Goal: Information Seeking & Learning: Learn about a topic

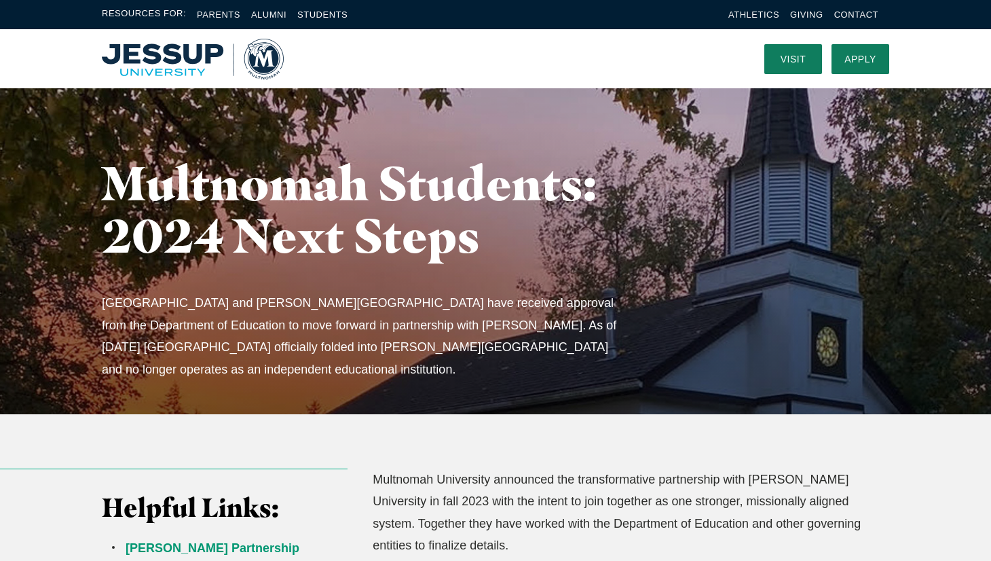
click at [201, 63] on img "Home" at bounding box center [193, 59] width 182 height 41
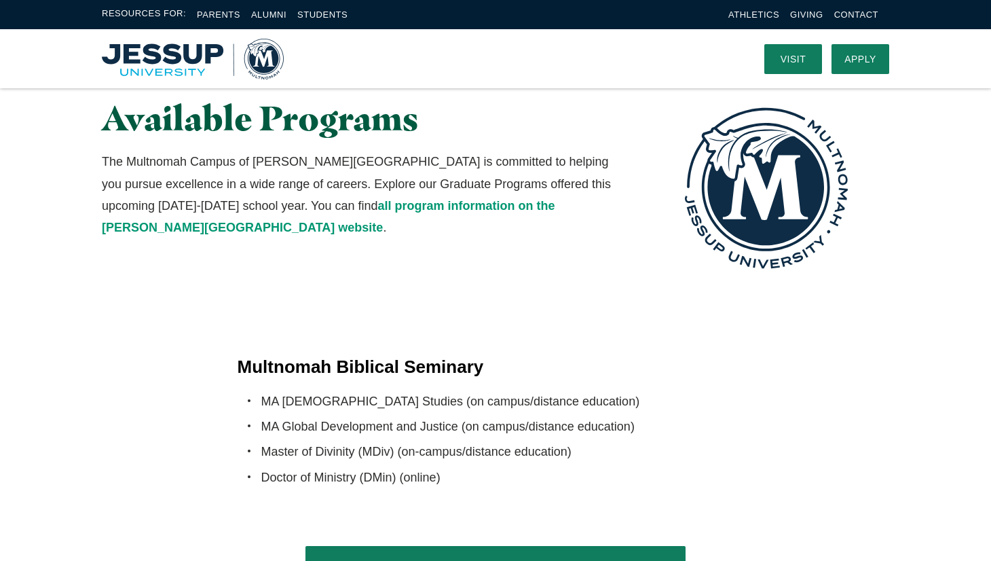
scroll to position [2448, 0]
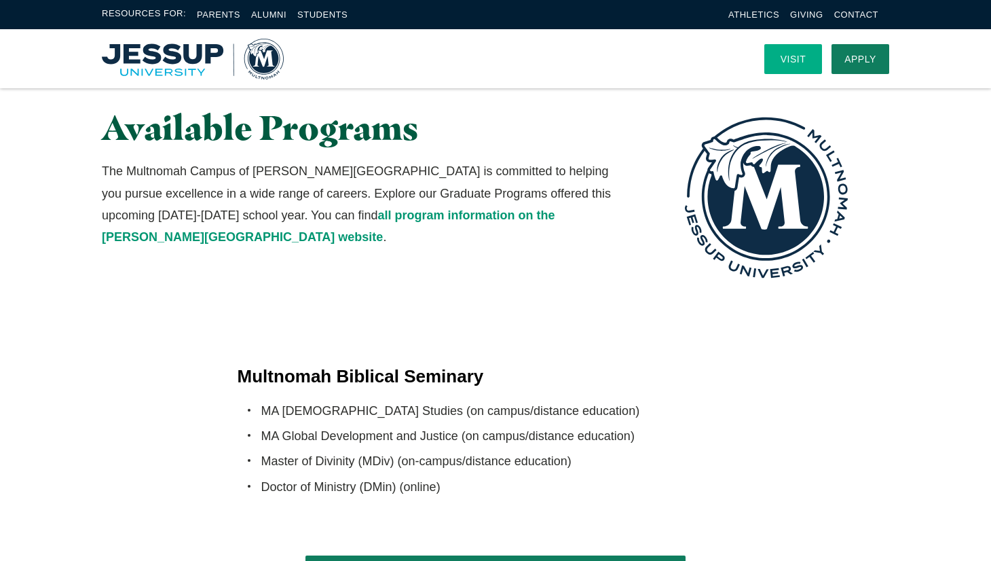
drag, startPoint x: 791, startPoint y: 57, endPoint x: 813, endPoint y: 56, distance: 21.8
click at [791, 57] on link "Visit" at bounding box center [793, 59] width 58 height 30
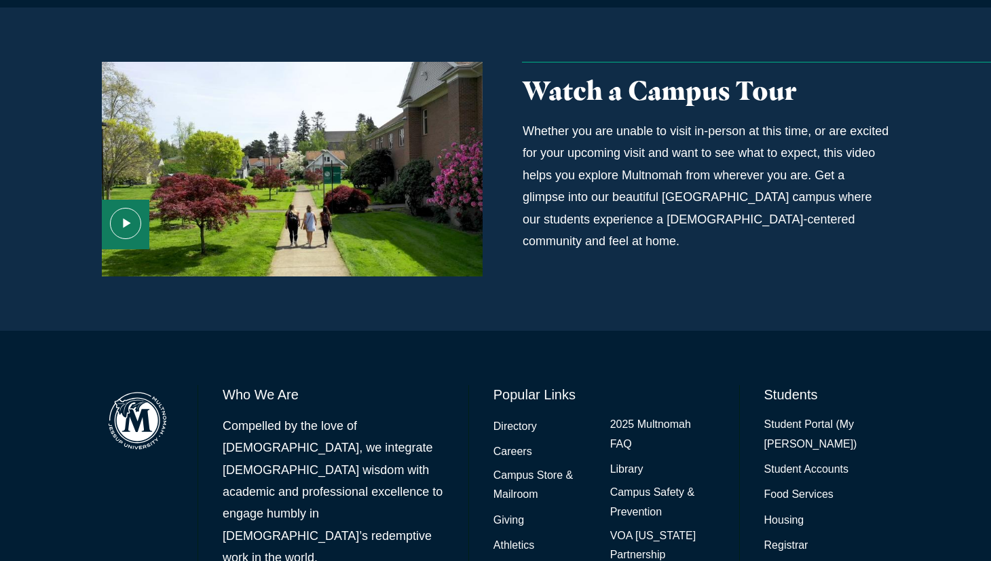
scroll to position [950, 0]
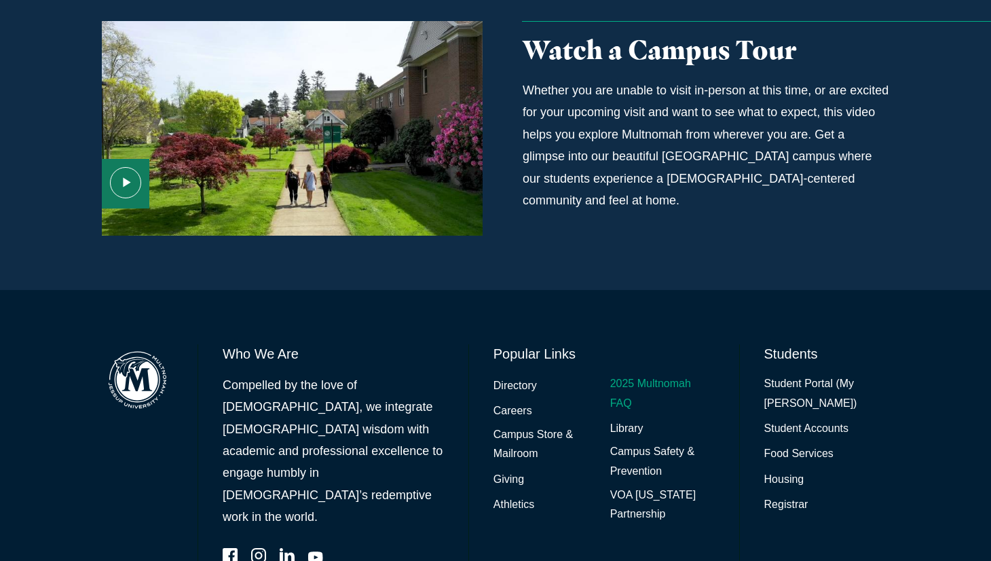
click at [631, 374] on link "2025 Multnomah FAQ" at bounding box center [662, 393] width 105 height 39
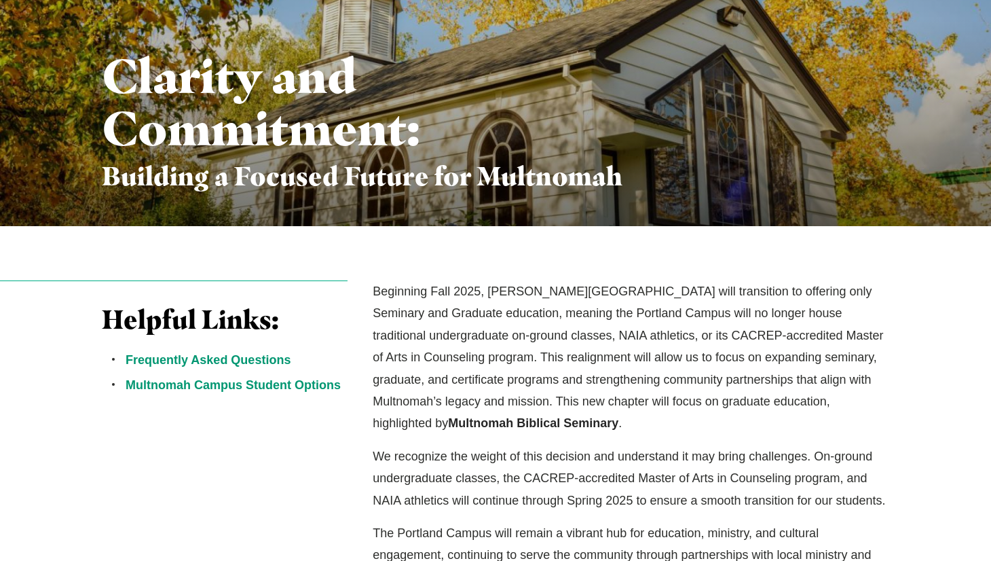
scroll to position [204, 0]
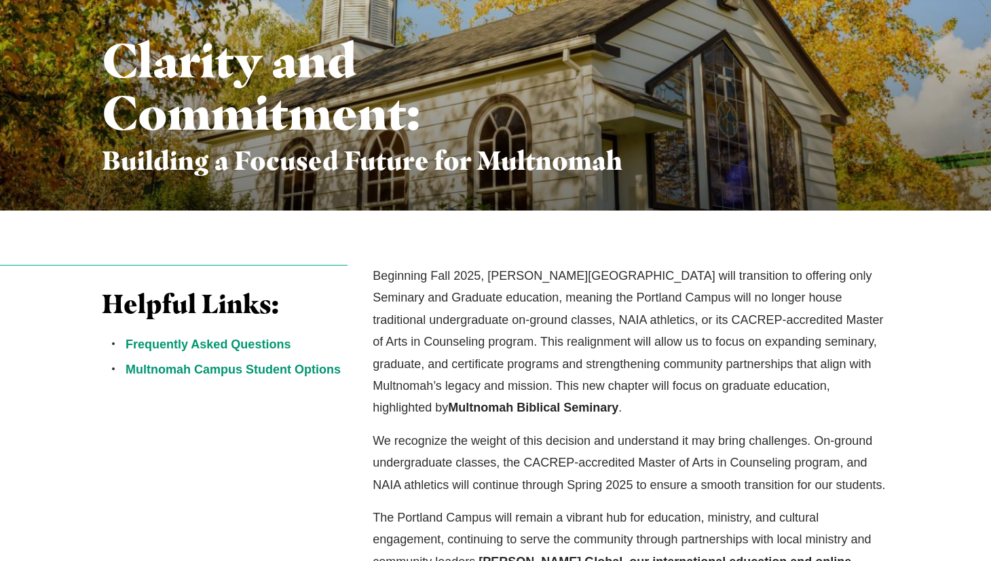
drag, startPoint x: 888, startPoint y: 375, endPoint x: 902, endPoint y: 381, distance: 14.6
click at [889, 375] on p "Beginning Fall 2025, Jessup University’s Portland Campus will transition to off…" at bounding box center [631, 342] width 517 height 154
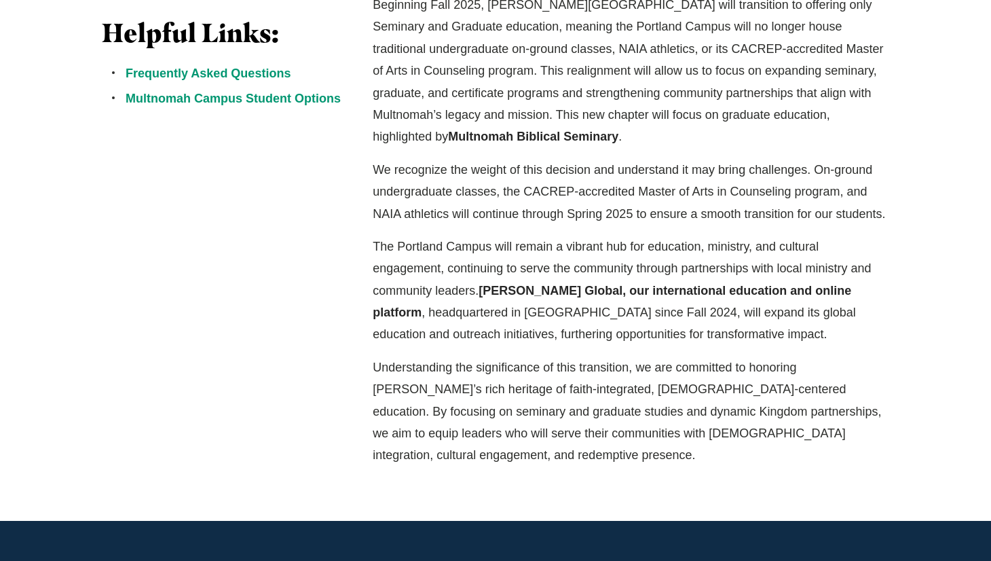
scroll to position [475, 0]
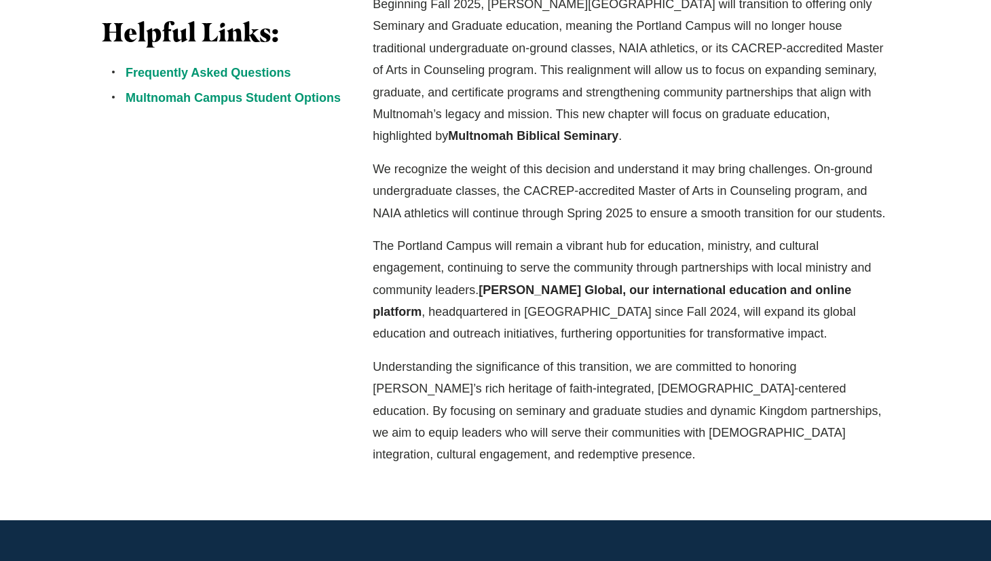
click at [758, 173] on p "We recognize the weight of this decision and understand it may bring challenges…" at bounding box center [631, 191] width 517 height 66
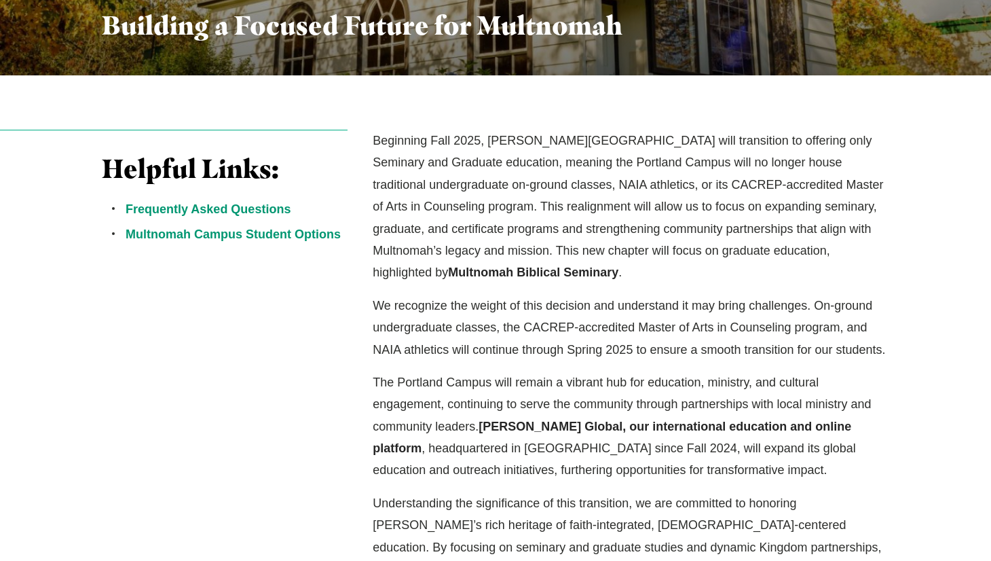
scroll to position [339, 0]
click at [927, 291] on div "Helpful Links: Frequently Asked Questions Multnomah Campus Student Options Begi…" at bounding box center [495, 365] width 869 height 473
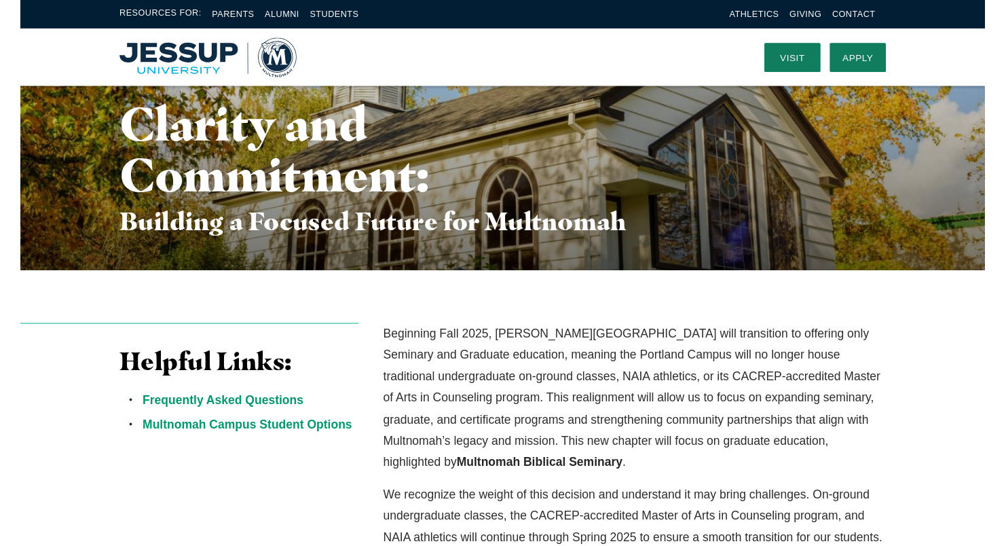
scroll to position [136, 0]
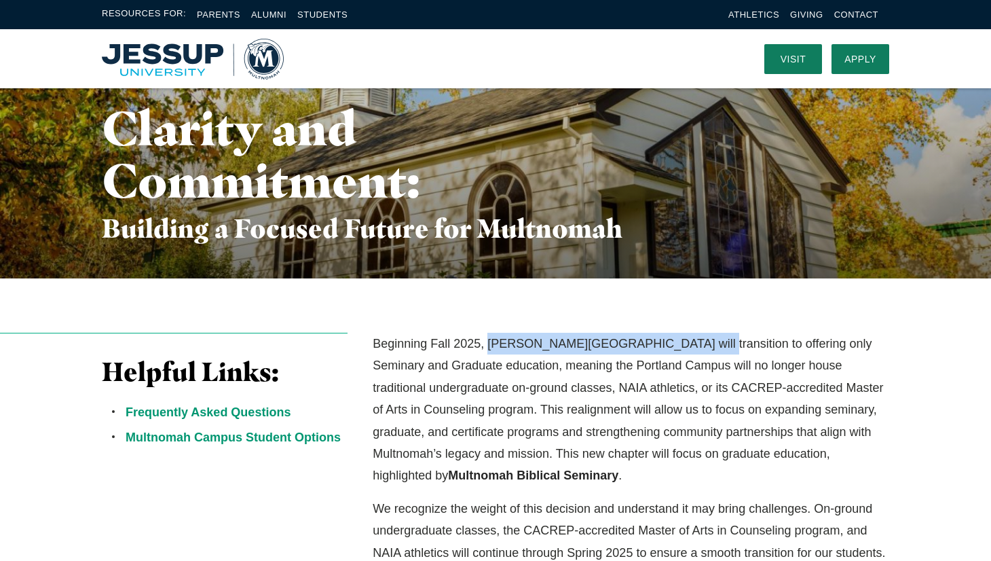
drag, startPoint x: 489, startPoint y: 346, endPoint x: 692, endPoint y: 336, distance: 203.9
click at [692, 342] on p "Beginning Fall 2025, Jessup University’s Portland Campus will transition to off…" at bounding box center [631, 410] width 517 height 154
copy p "Jessup University’s Portland Campus"
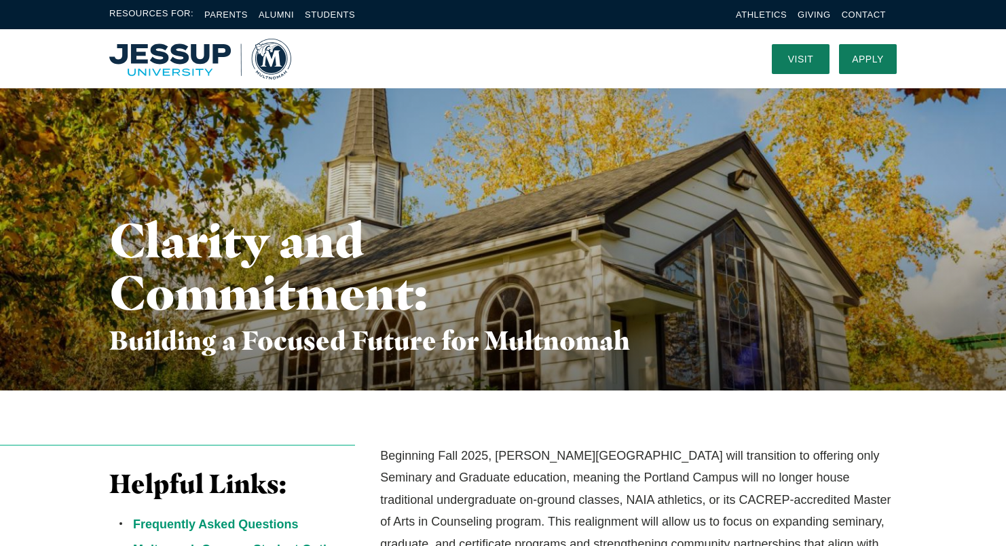
scroll to position [0, 0]
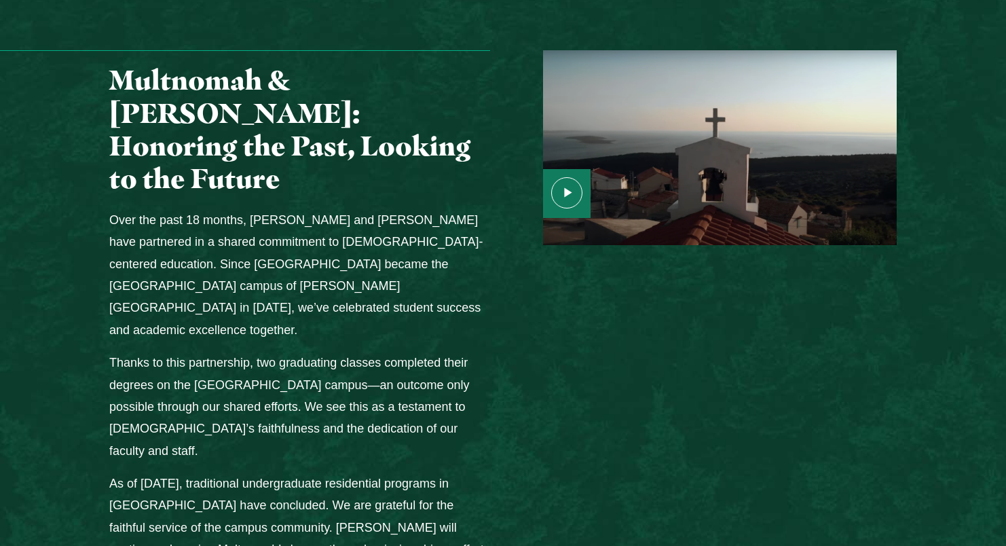
scroll to position [1654, 0]
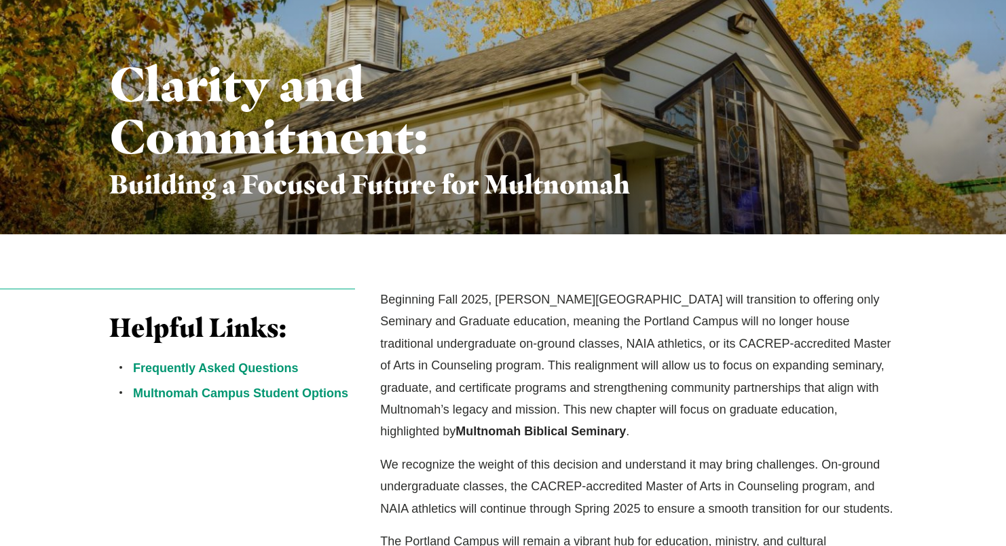
scroll to position [204, 0]
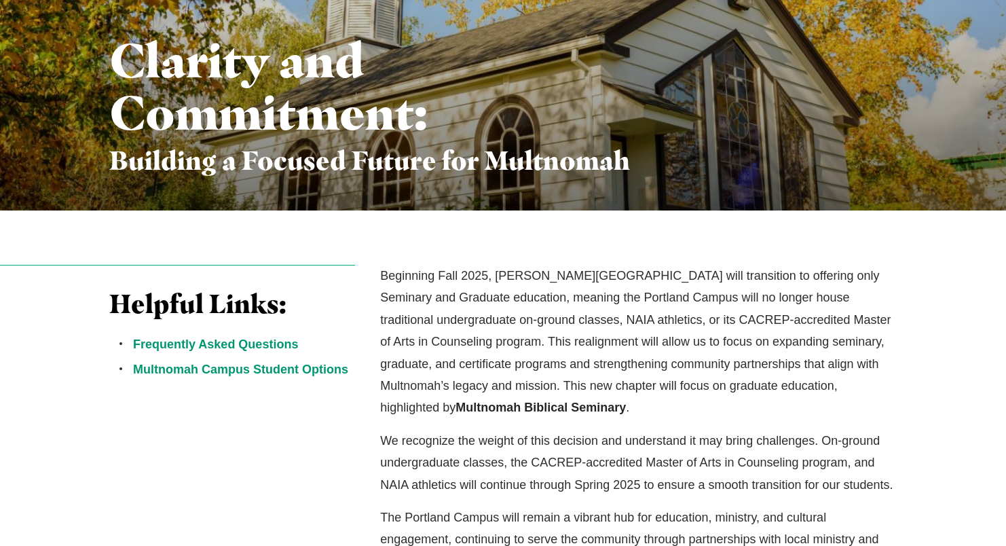
click at [898, 402] on div "Beginning Fall 2025, [PERSON_NAME][GEOGRAPHIC_DATA] will transition to offering…" at bounding box center [638, 501] width 542 height 473
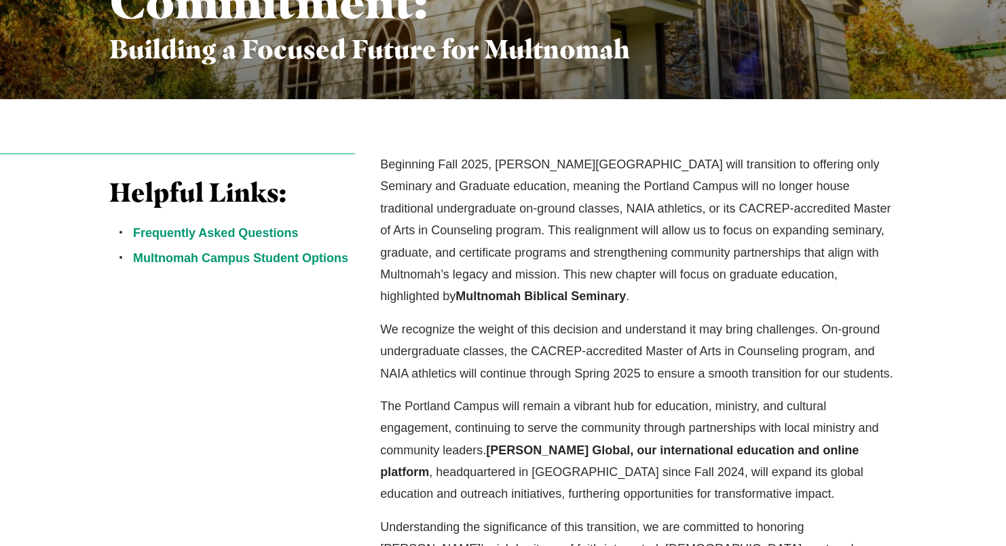
scroll to position [339, 0]
